Goal: Task Accomplishment & Management: Complete application form

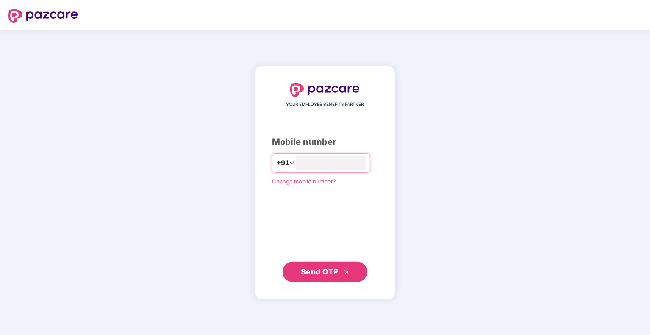
type input "**********"
click at [335, 274] on span "Send OTP" at bounding box center [320, 271] width 38 height 9
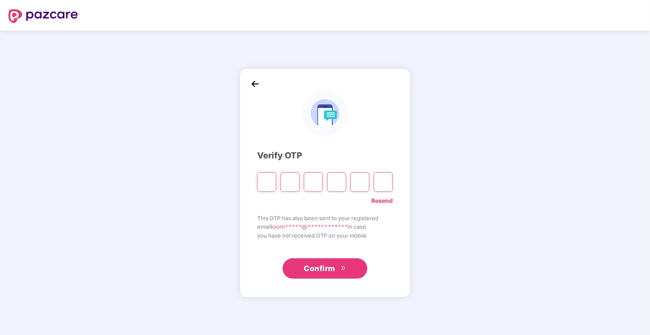
type input "*"
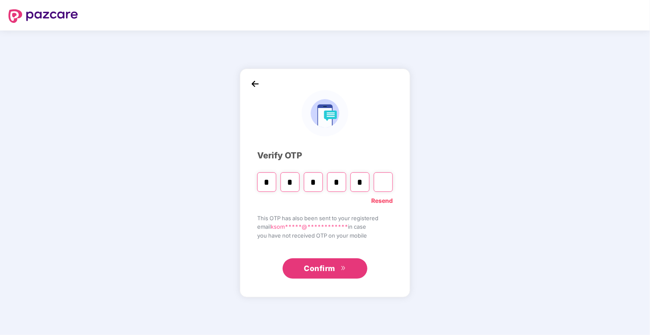
type input "*"
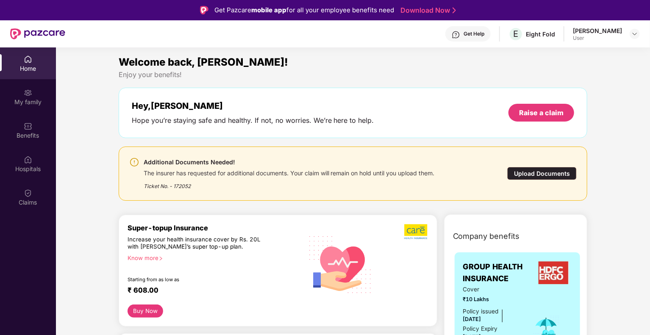
click at [546, 172] on div "Upload Documents" at bounding box center [541, 173] width 69 height 13
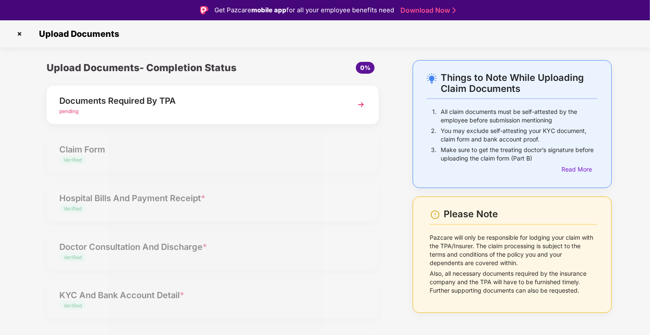
click at [244, 101] on div "Documents Required By TPA" at bounding box center [199, 101] width 281 height 14
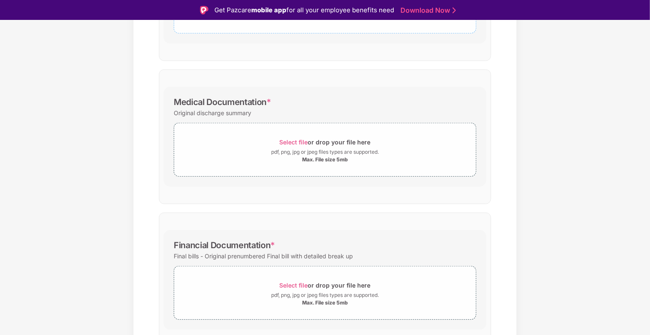
scroll to position [297, 0]
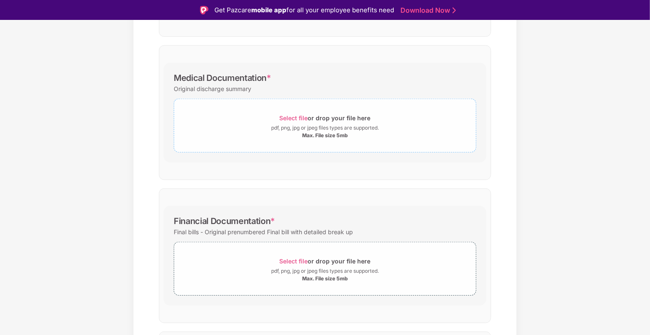
click at [283, 118] on span "Select file" at bounding box center [294, 117] width 28 height 7
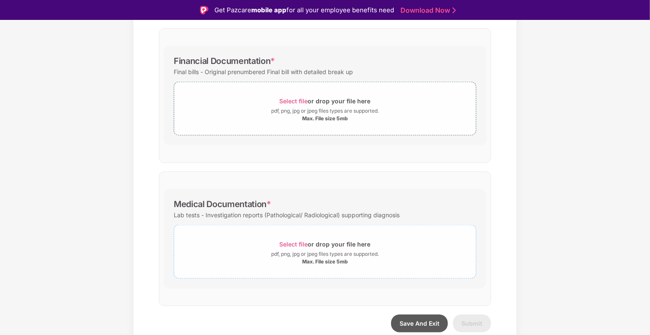
scroll to position [498, 0]
click at [297, 97] on span "Select file" at bounding box center [294, 99] width 28 height 7
